Goal: Task Accomplishment & Management: Use online tool/utility

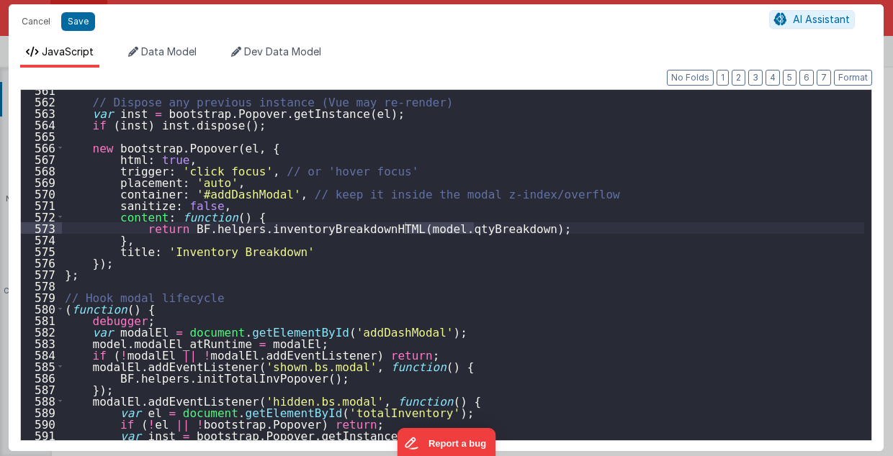
scroll to position [6485, 0]
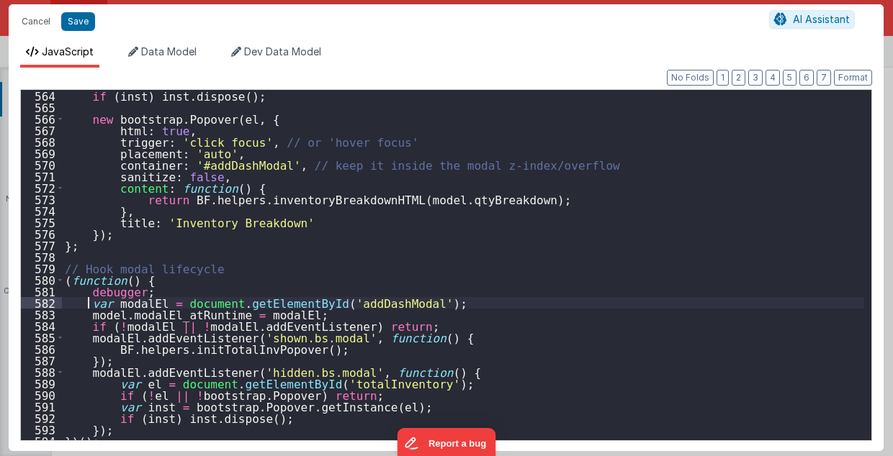
click at [89, 301] on div "if ( inst ) inst . dispose ( ) ; new bootstrap . Popover ( el , { html : true ,…" at bounding box center [463, 277] width 803 height 374
click at [64, 279] on div "if ( inst ) inst . dispose ( ) ; new bootstrap . Popover ( el , { html : true ,…" at bounding box center [463, 277] width 803 height 374
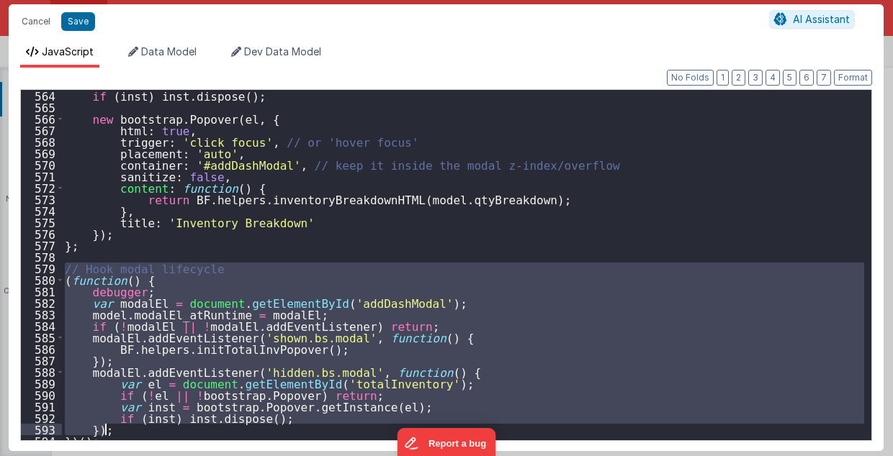
drag, startPoint x: 66, startPoint y: 268, endPoint x: 117, endPoint y: 431, distance: 170.5
click at [117, 431] on div "if ( inst ) inst . dispose ( ) ; new bootstrap . Popover ( el , { html : true ,…" at bounding box center [463, 277] width 803 height 374
click at [40, 22] on button "Cancel" at bounding box center [35, 22] width 43 height 20
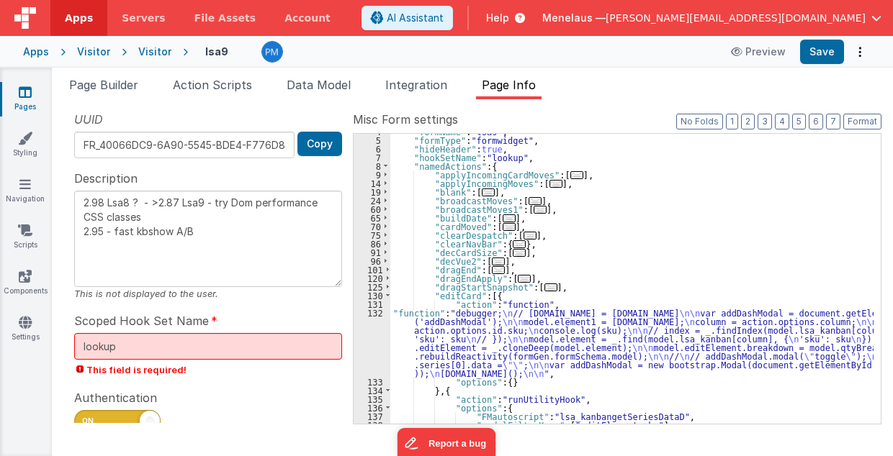
scroll to position [32, 0]
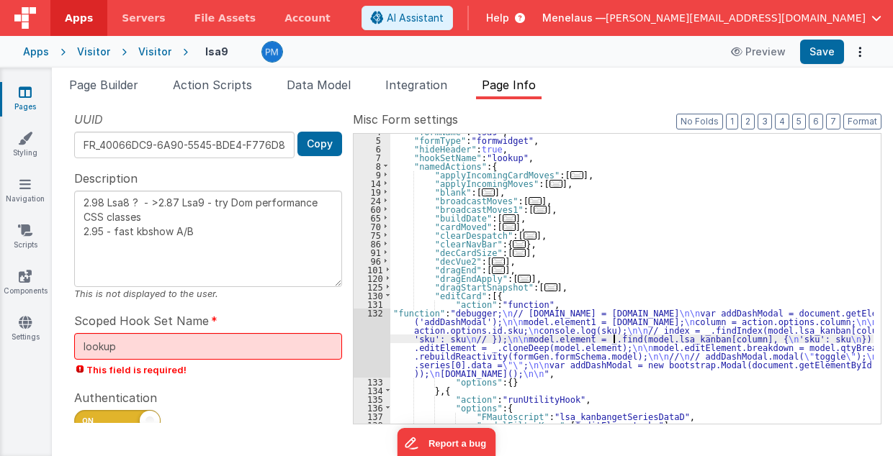
drag, startPoint x: 613, startPoint y: 338, endPoint x: 434, endPoint y: 353, distance: 179.8
click at [613, 338] on div ""formName" : "lsa9" , "formType" : "formwidget" , "hideHeader" : true , "hookSe…" at bounding box center [632, 281] width 484 height 308
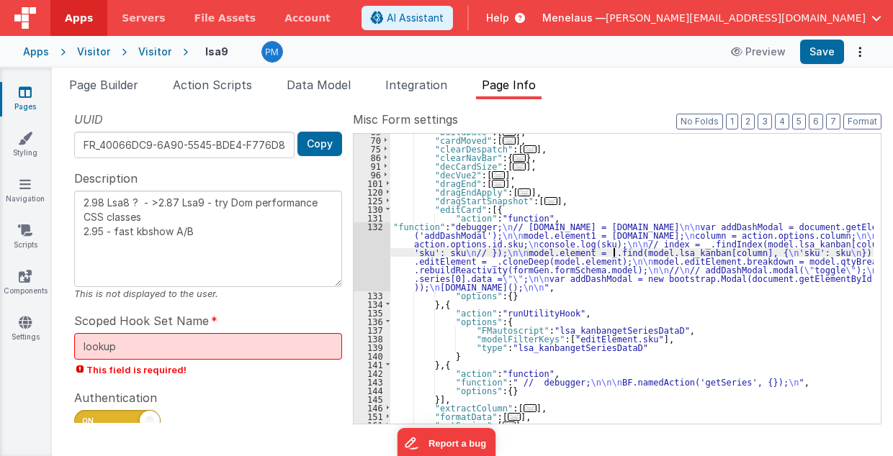
scroll to position [176, 0]
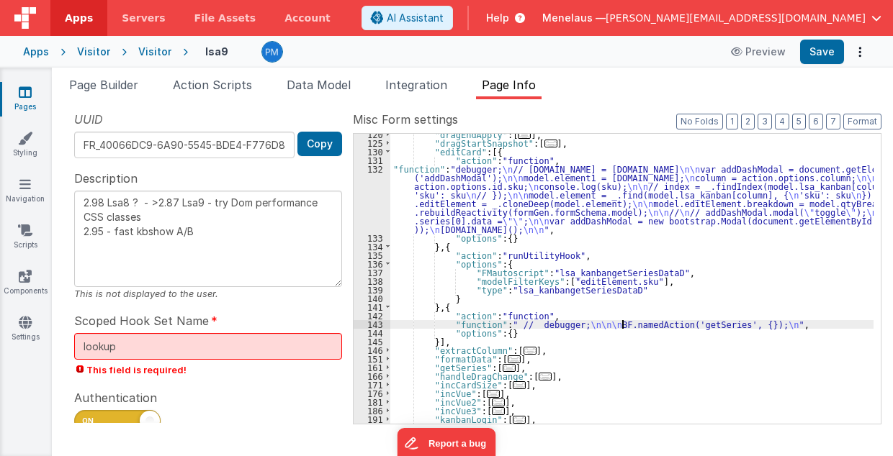
click at [621, 328] on div ""dragEndApply" : [ ... ] , "dragStartSnapshot" : [ ... ] , "editCard" : [{ "act…" at bounding box center [632, 284] width 484 height 308
click at [456, 199] on div ""dragEndApply" : [ ... ] , "dragStartSnapshot" : [ ... ] , "editCard" : [{ "act…" at bounding box center [632, 284] width 484 height 308
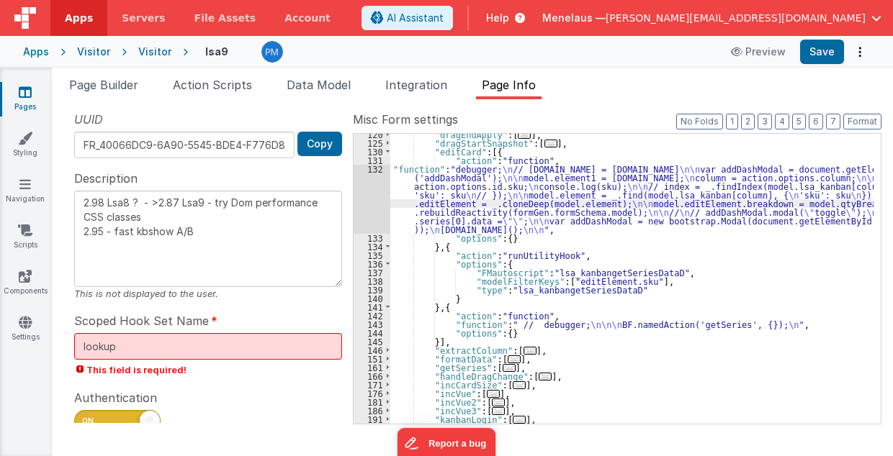
click at [366, 209] on div "132" at bounding box center [371, 199] width 37 height 69
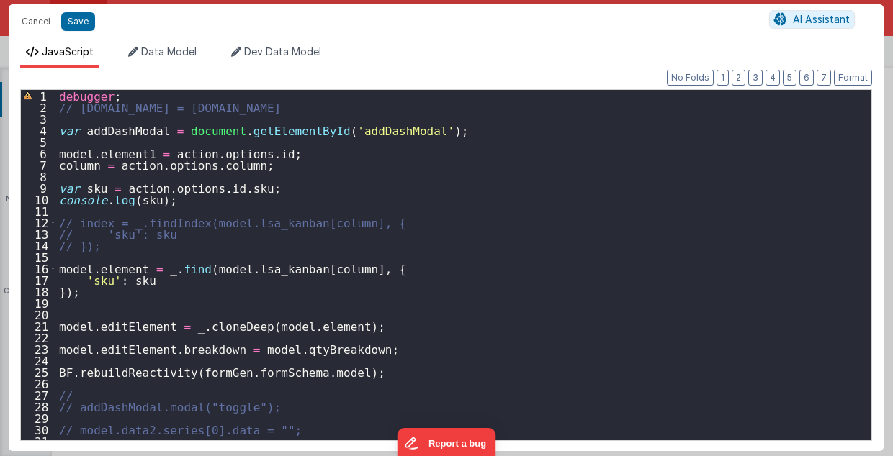
click at [455, 131] on div "debugger ; // action.options.model.id = model.id var addDashModal = document . …" at bounding box center [460, 277] width 808 height 374
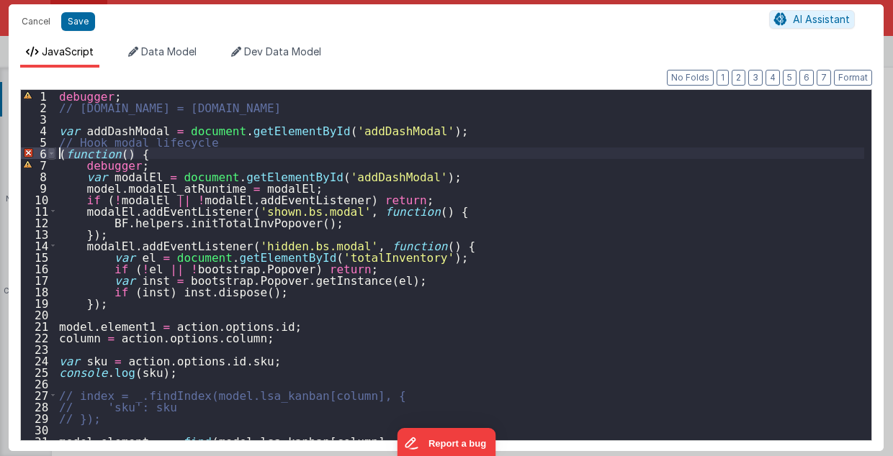
drag, startPoint x: 140, startPoint y: 153, endPoint x: 49, endPoint y: 154, distance: 90.7
click at [49, 154] on div "1 2 3 4 5 6 7 8 9 10 11 12 13 14 15 16 17 18 19 20 21 22 23 24 25 26 27 28 29 3…" at bounding box center [446, 265] width 852 height 352
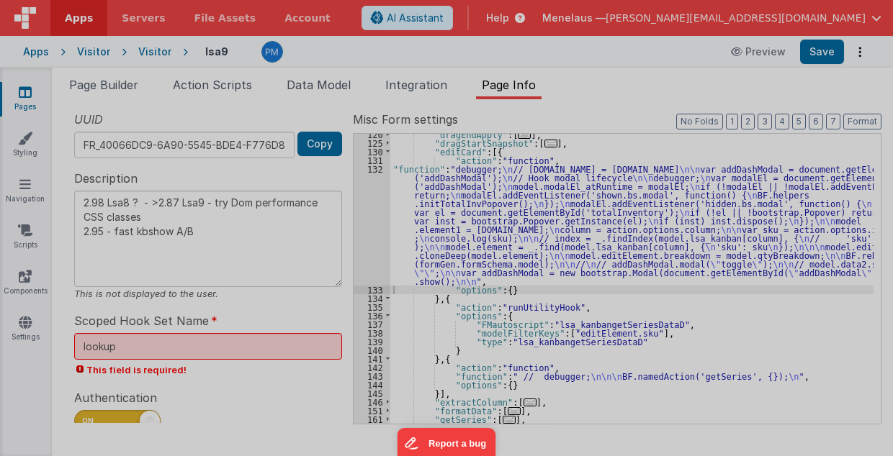
type textarea "2.98 Lsa8 ? - >2.87 Lsa9 - try Dom performance CSS classes 2.95 - fast kbshow A…"
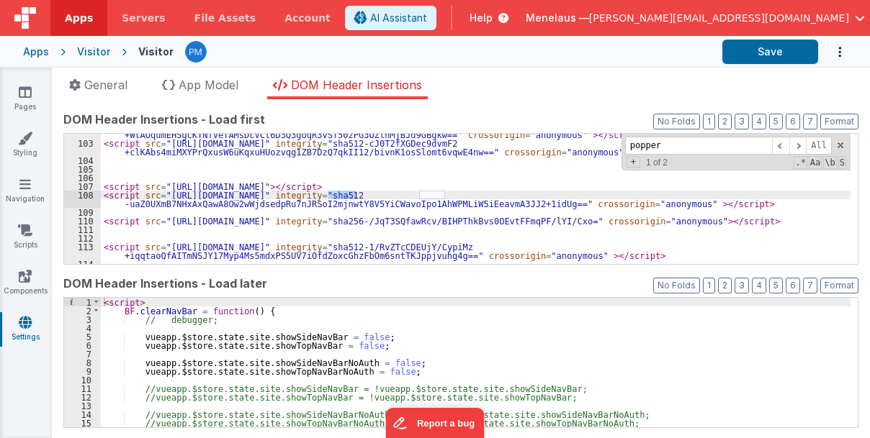
scroll to position [963, 0]
